Goal: Navigation & Orientation: Find specific page/section

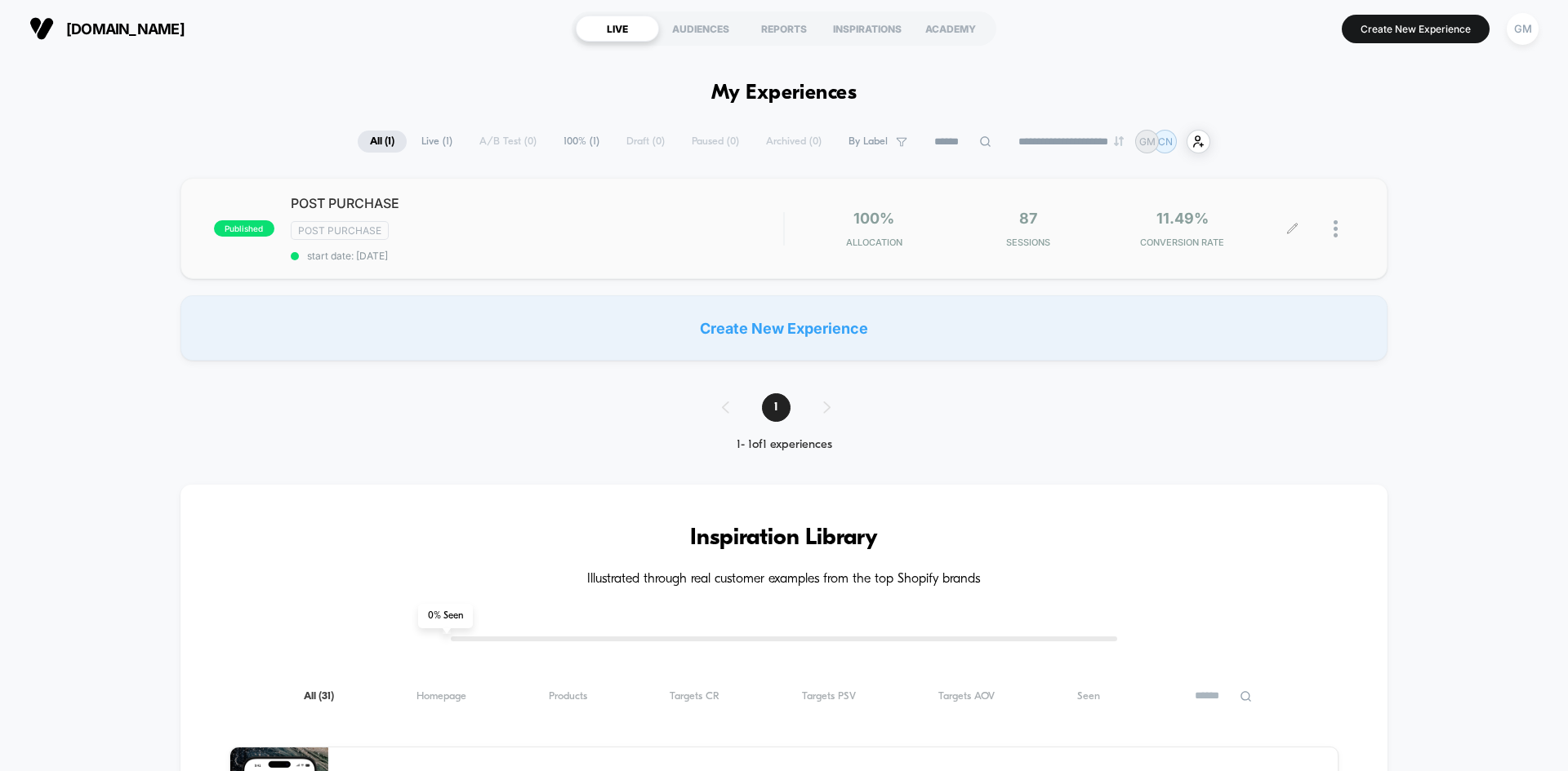
click at [1332, 230] on div at bounding box center [1324, 229] width 61 height 39
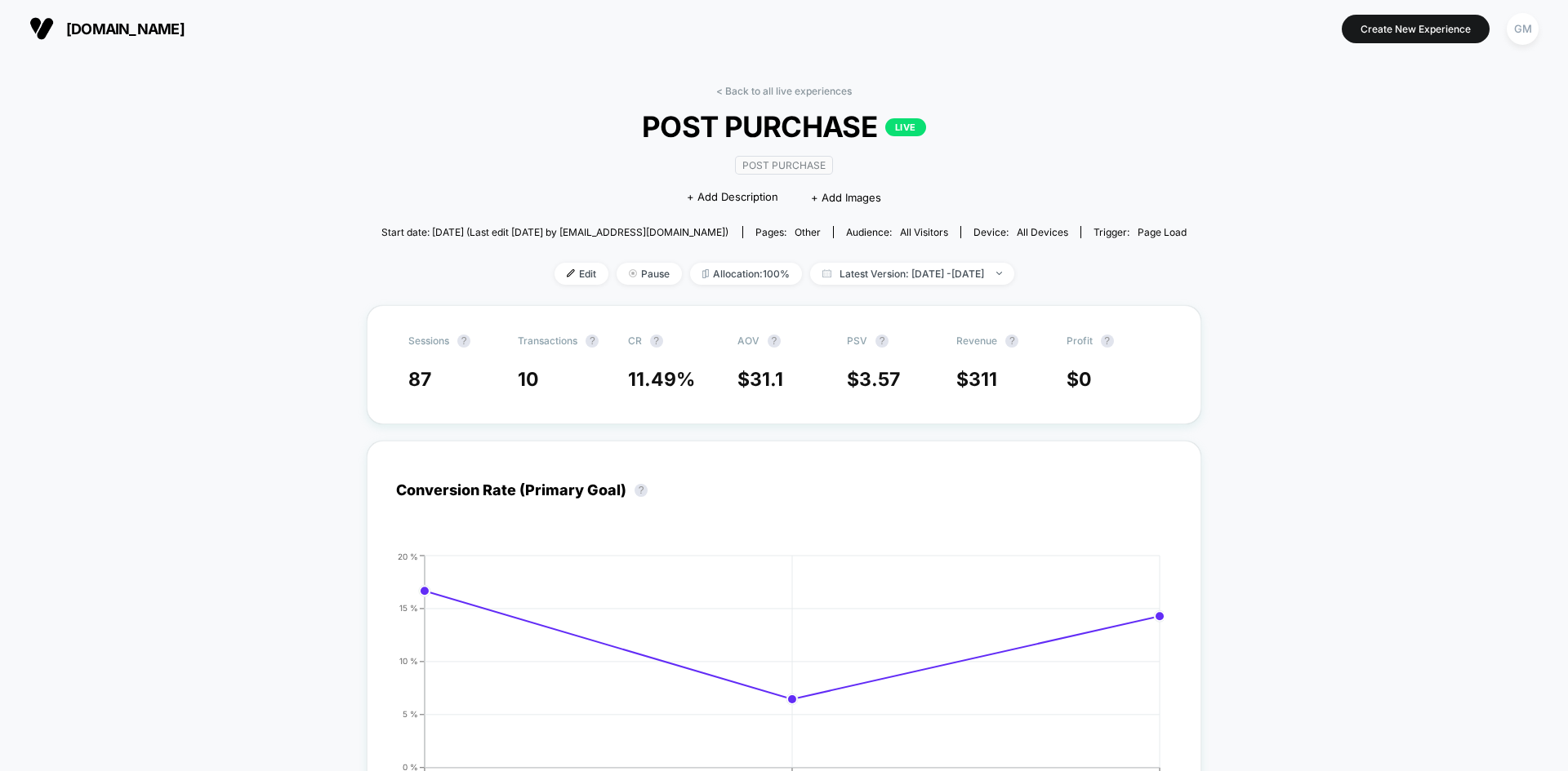
click at [44, 34] on img at bounding box center [41, 28] width 24 height 24
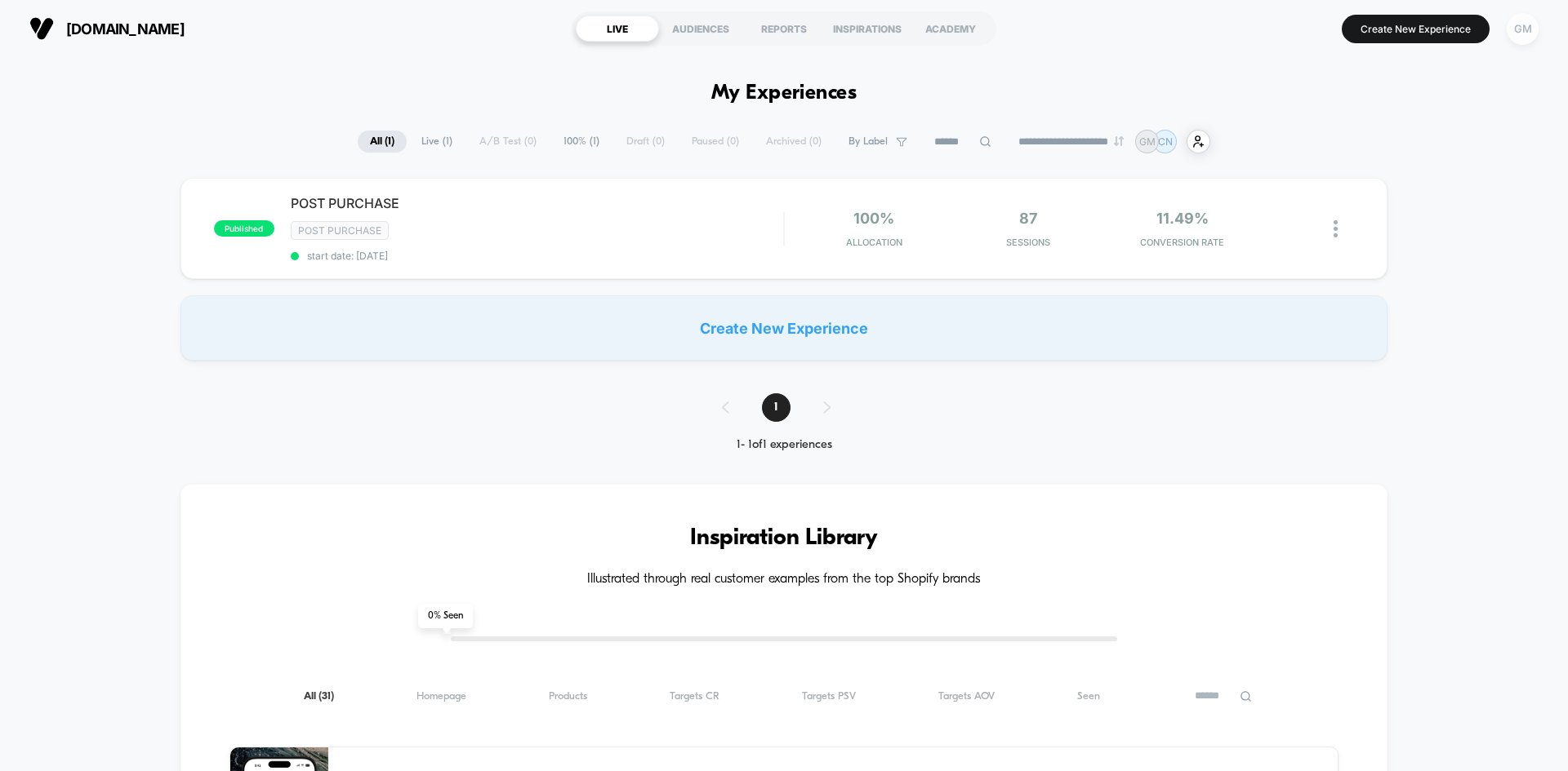
click at [1518, 28] on div "GM" at bounding box center [1522, 29] width 32 height 32
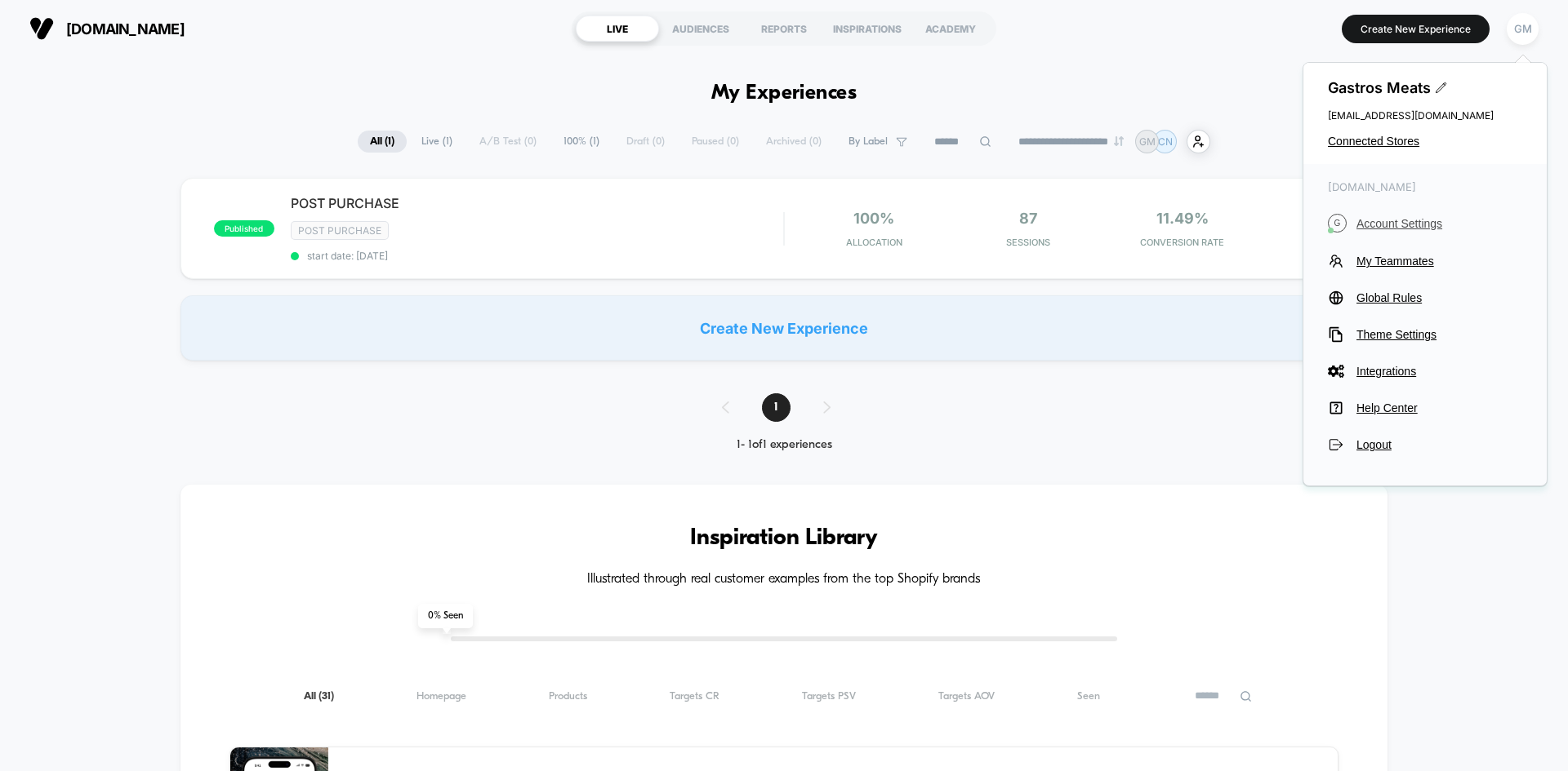
click at [1397, 222] on span "Account Settings" at bounding box center [1439, 223] width 166 height 14
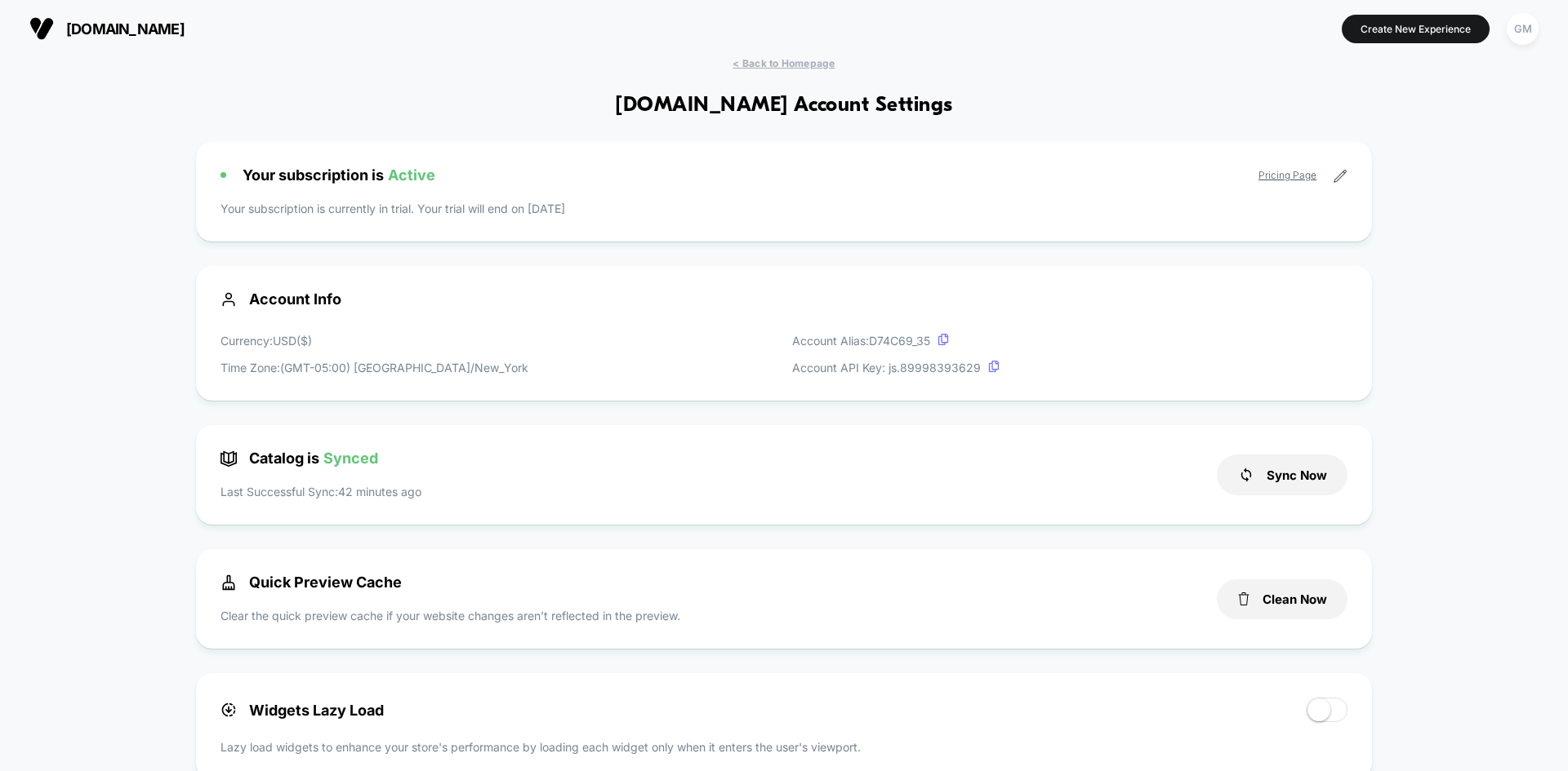
click at [1303, 177] on link "Pricing Page" at bounding box center [1288, 176] width 58 height 13
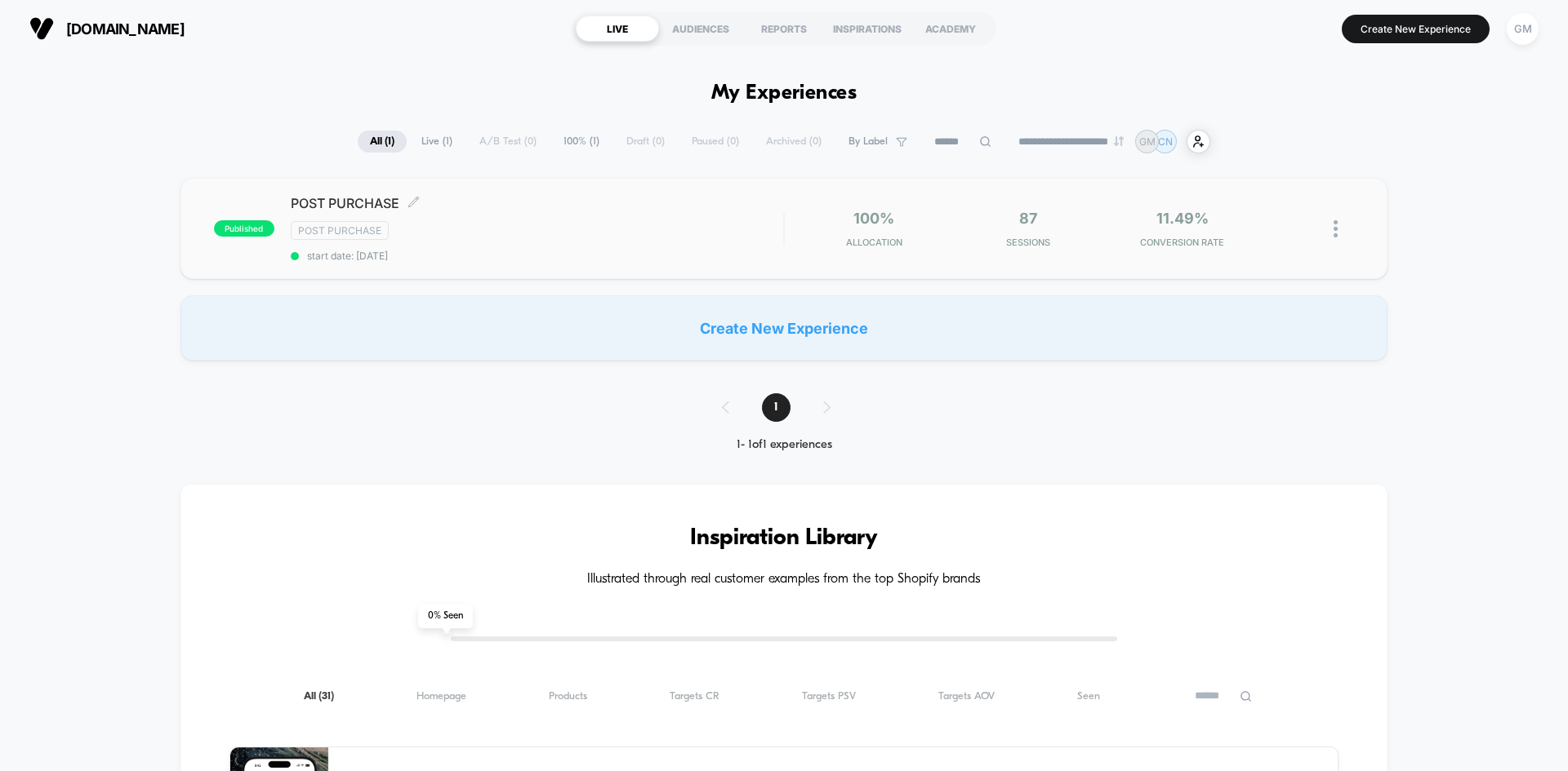
click at [703, 231] on div "Post Purchase" at bounding box center [537, 231] width 493 height 19
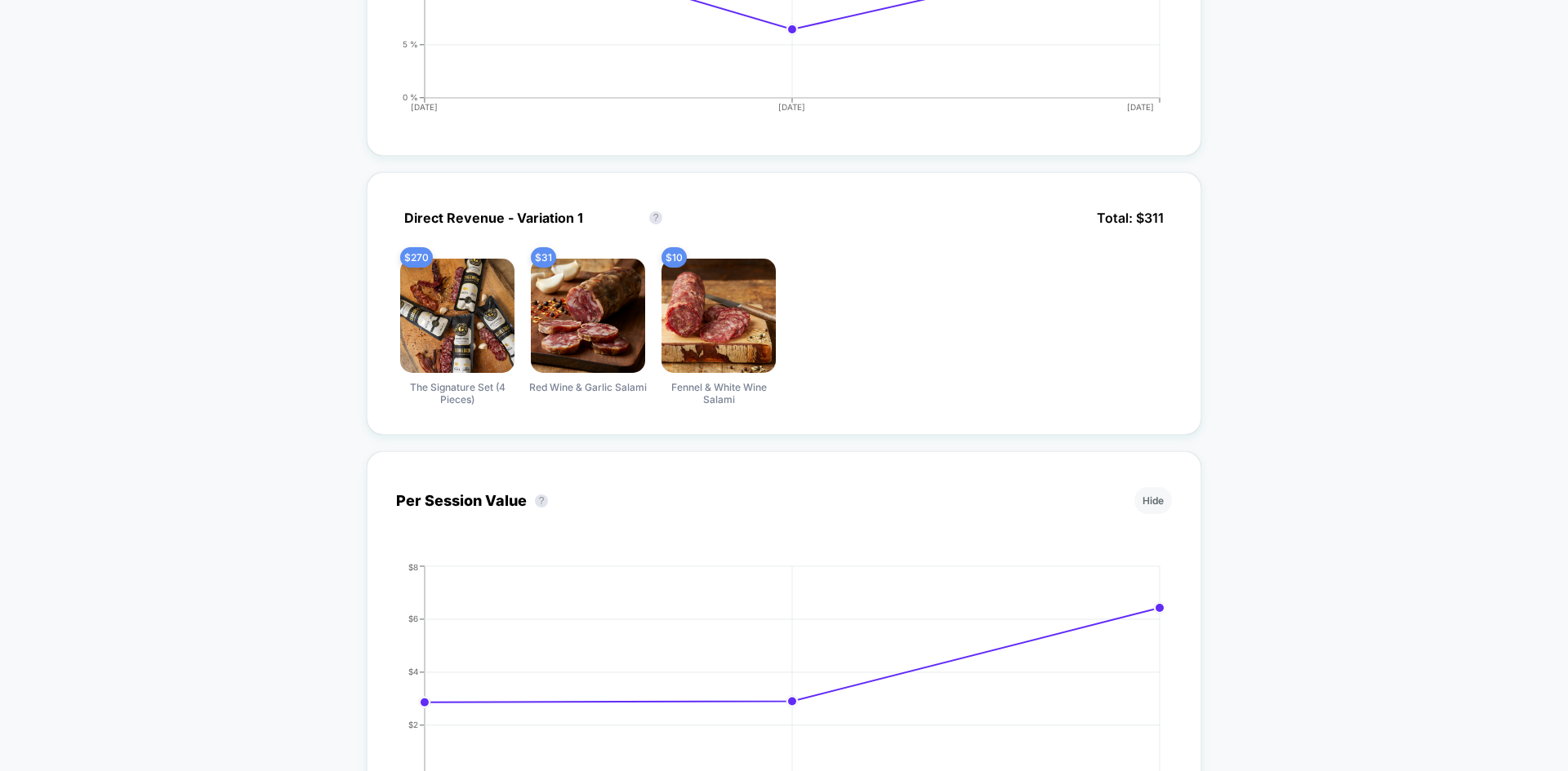
scroll to position [653, 0]
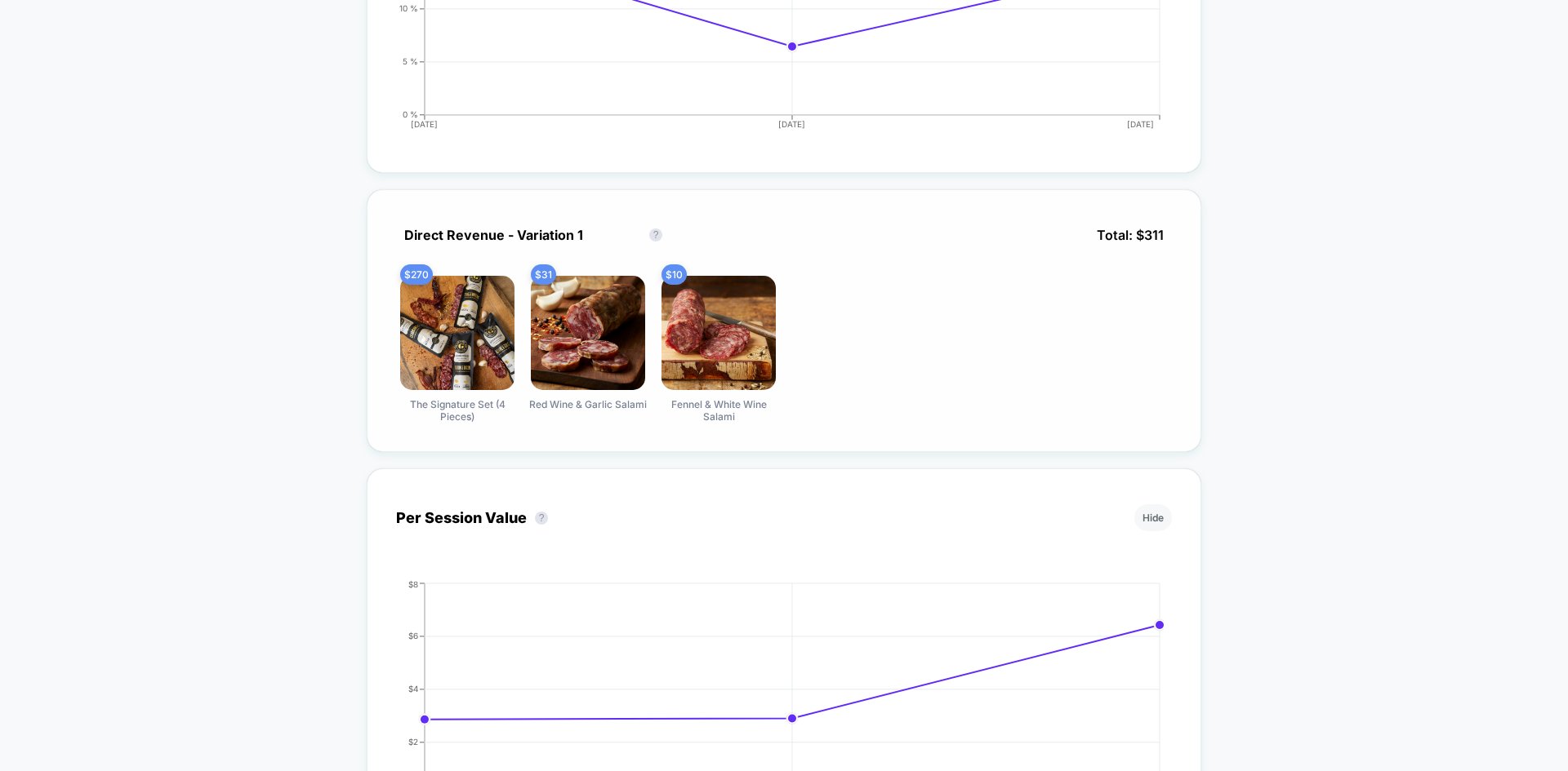
click at [457, 326] on img at bounding box center [457, 332] width 114 height 114
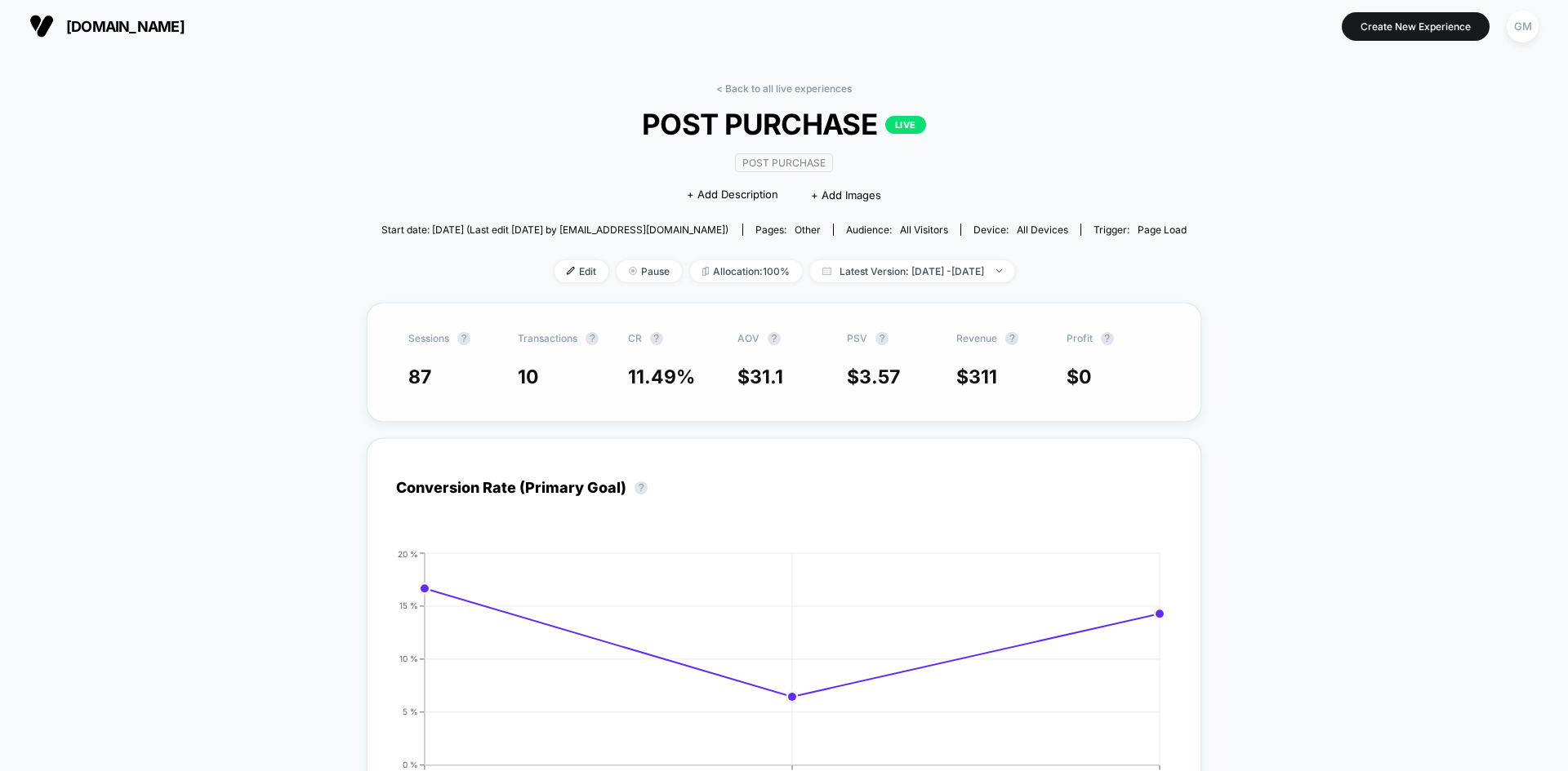
scroll to position [0, 0]
